Goal: Transaction & Acquisition: Purchase product/service

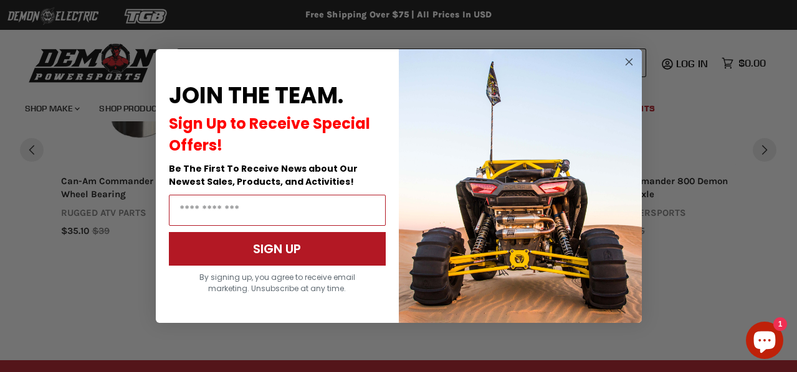
scroll to position [962, 0]
